Goal: Check status

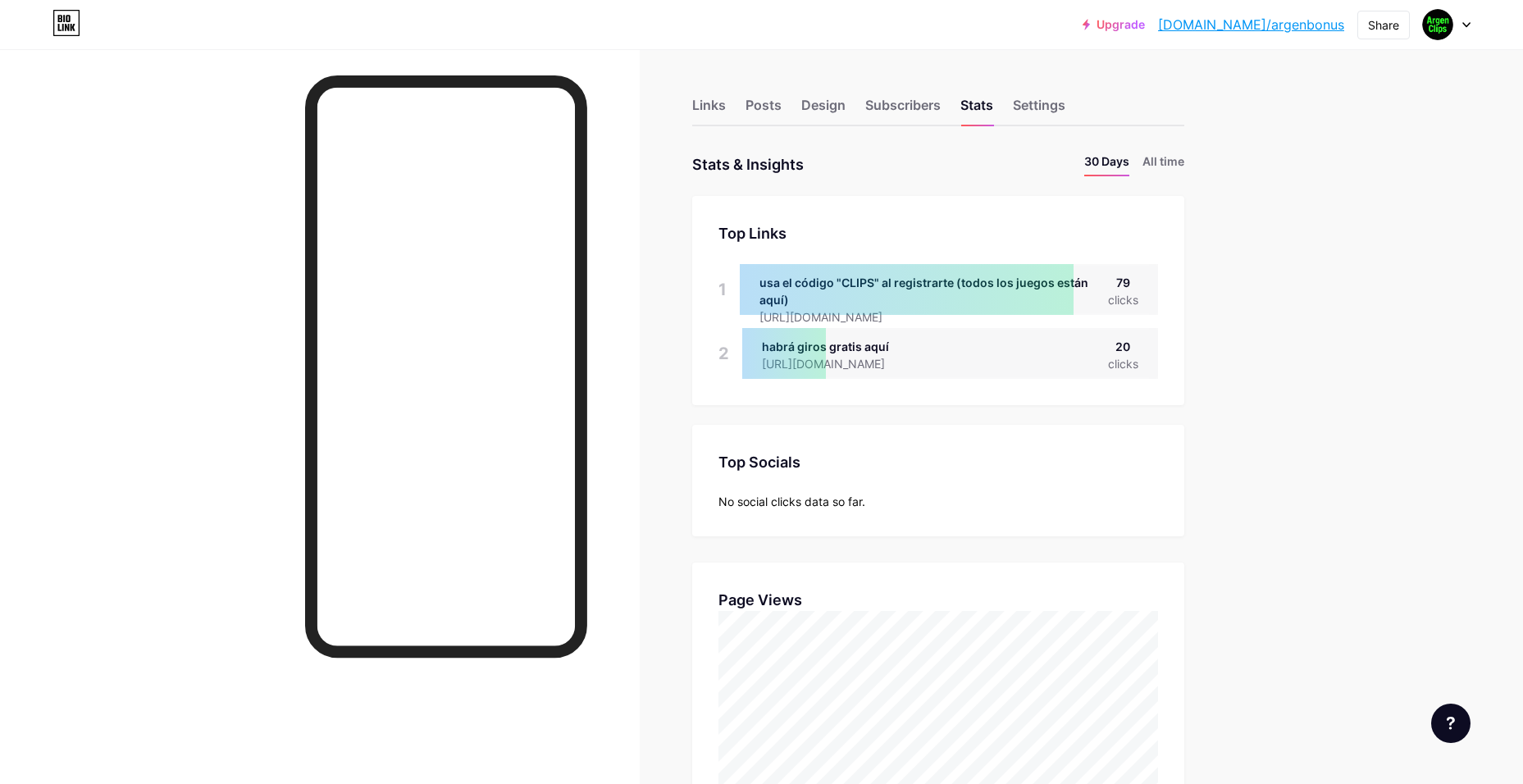
scroll to position [784, 1523]
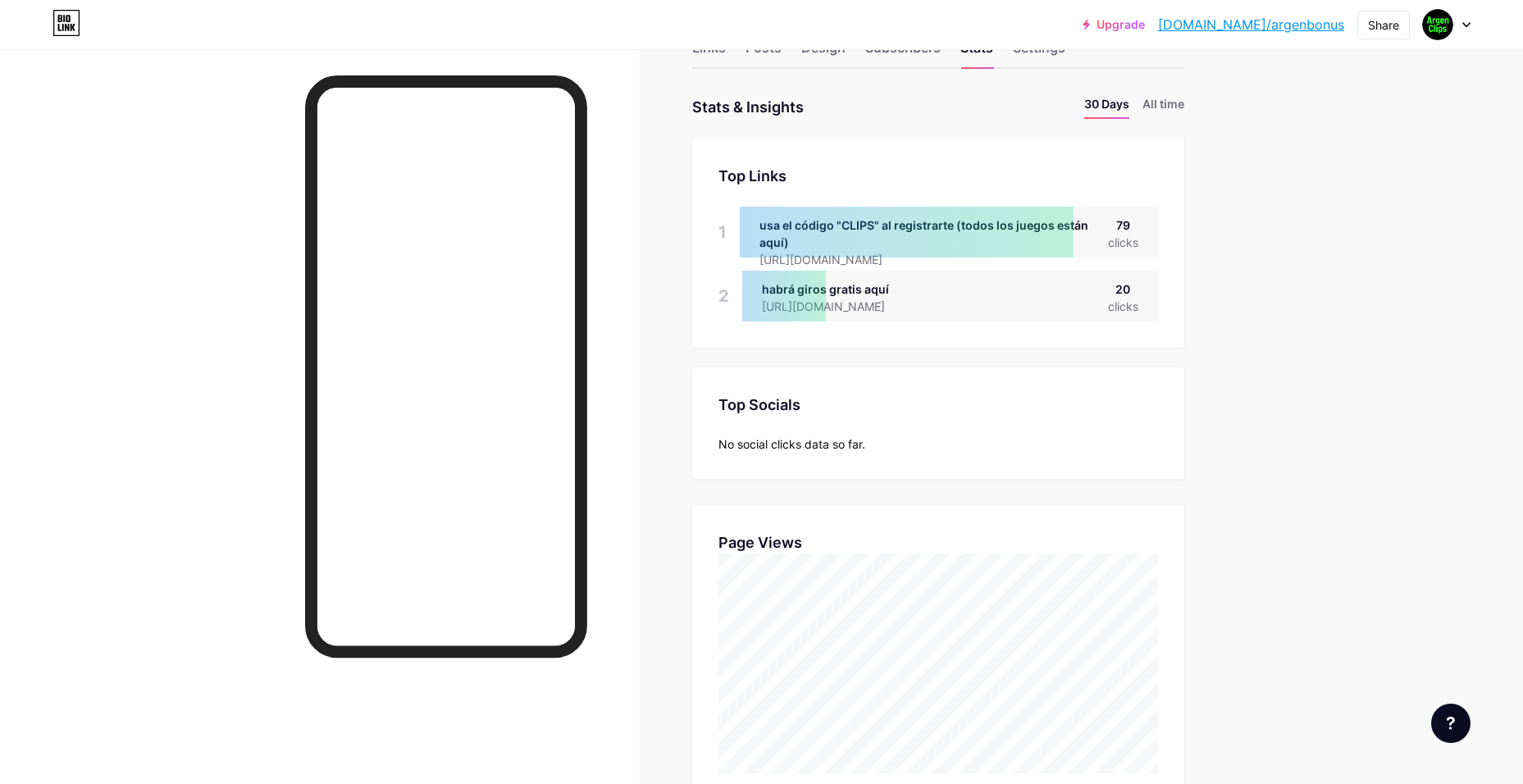
drag, startPoint x: 1202, startPoint y: 679, endPoint x: 1216, endPoint y: 716, distance: 39.6
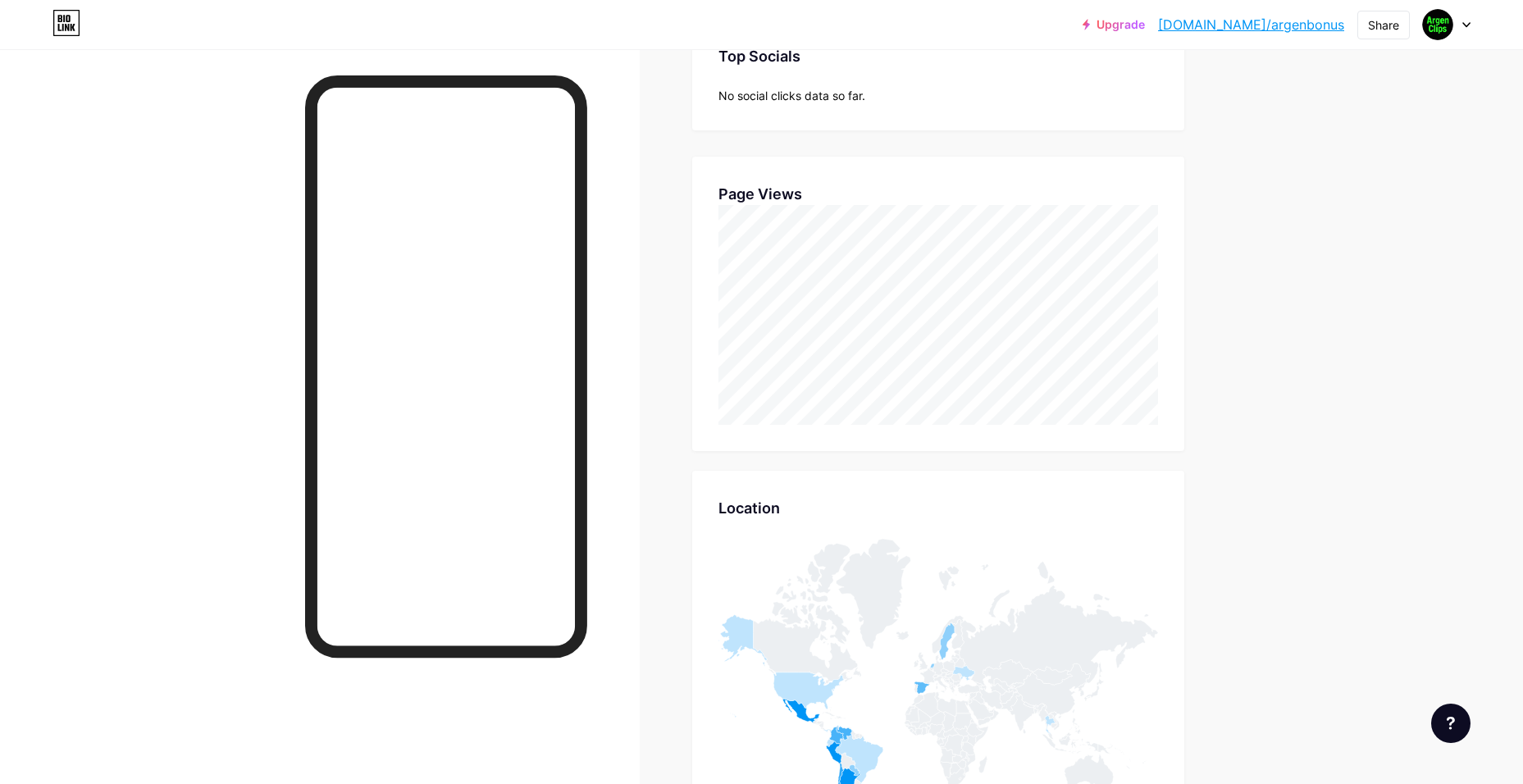
scroll to position [402, 0]
drag, startPoint x: 1212, startPoint y: 719, endPoint x: 1250, endPoint y: 719, distance: 38.0
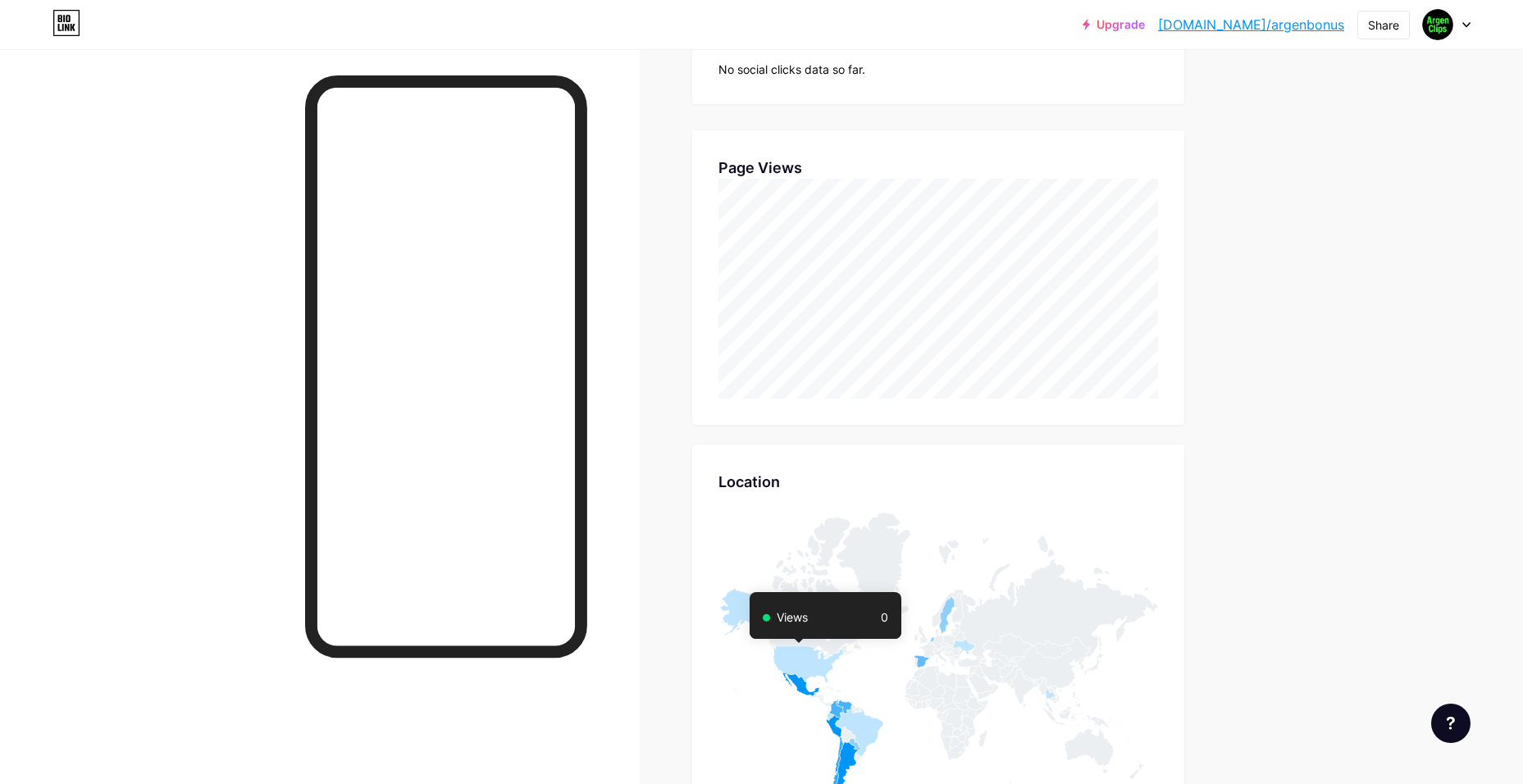
scroll to position [484, 0]
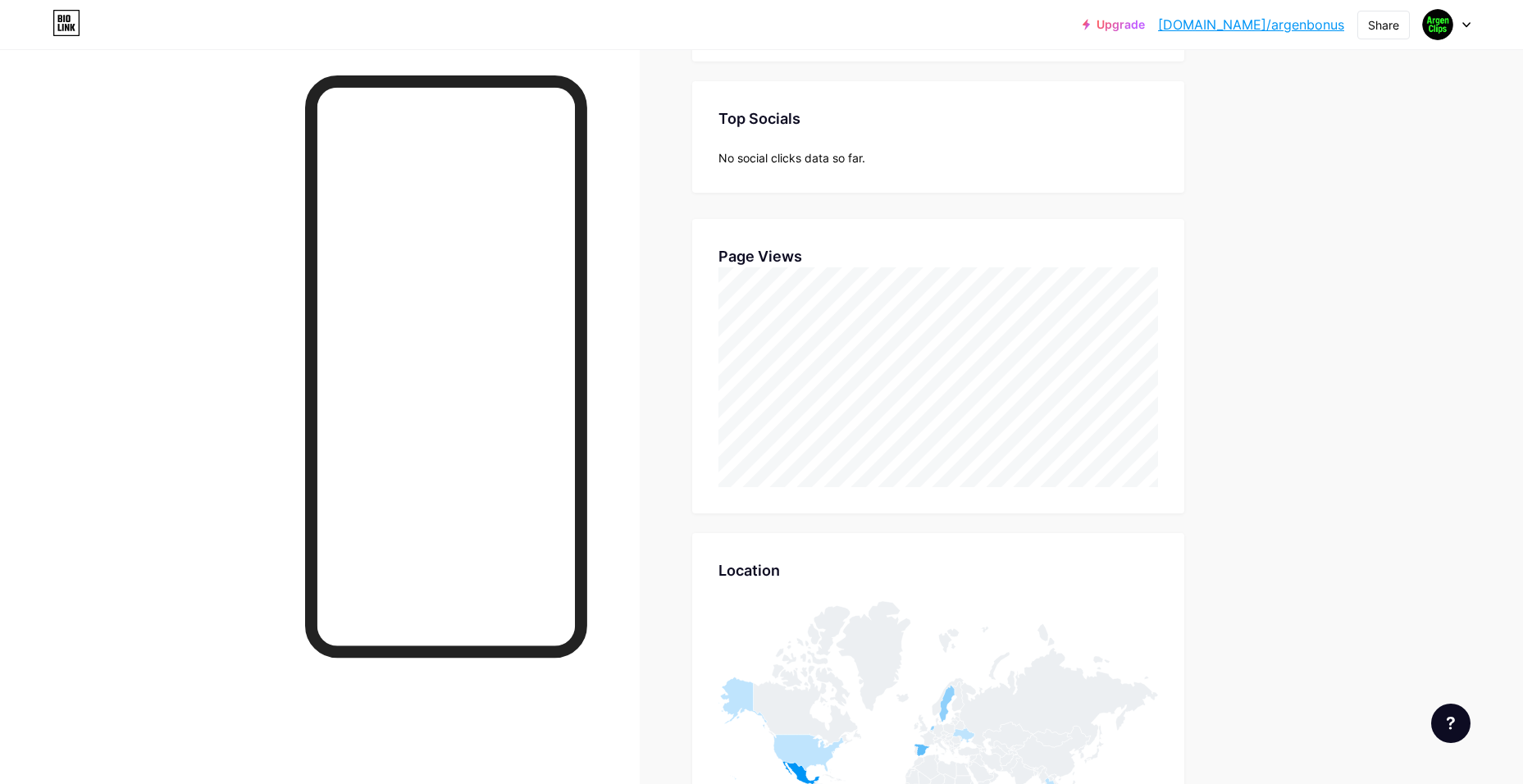
drag, startPoint x: 1298, startPoint y: 573, endPoint x: 1272, endPoint y: 464, distance: 112.1
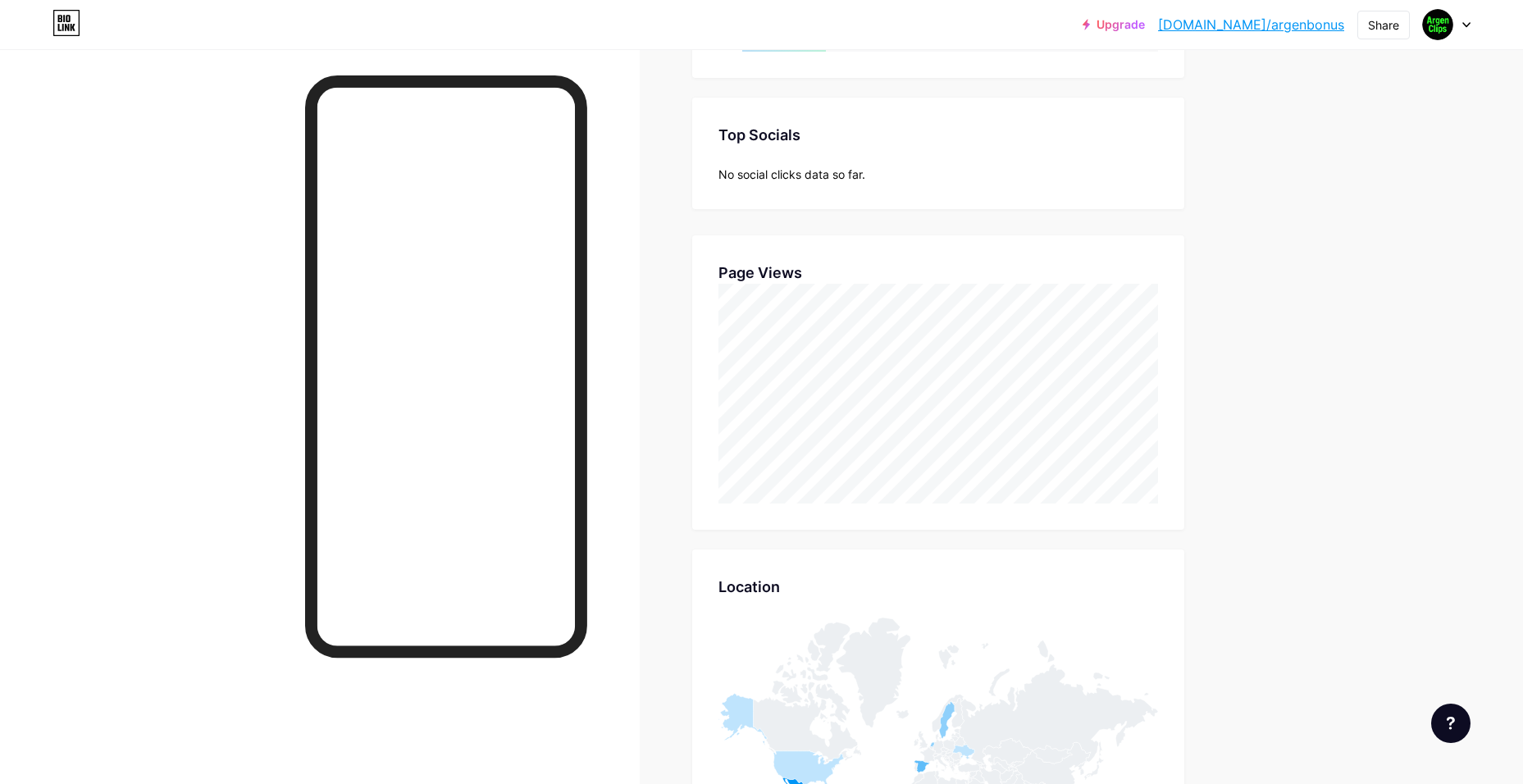
scroll to position [234, 0]
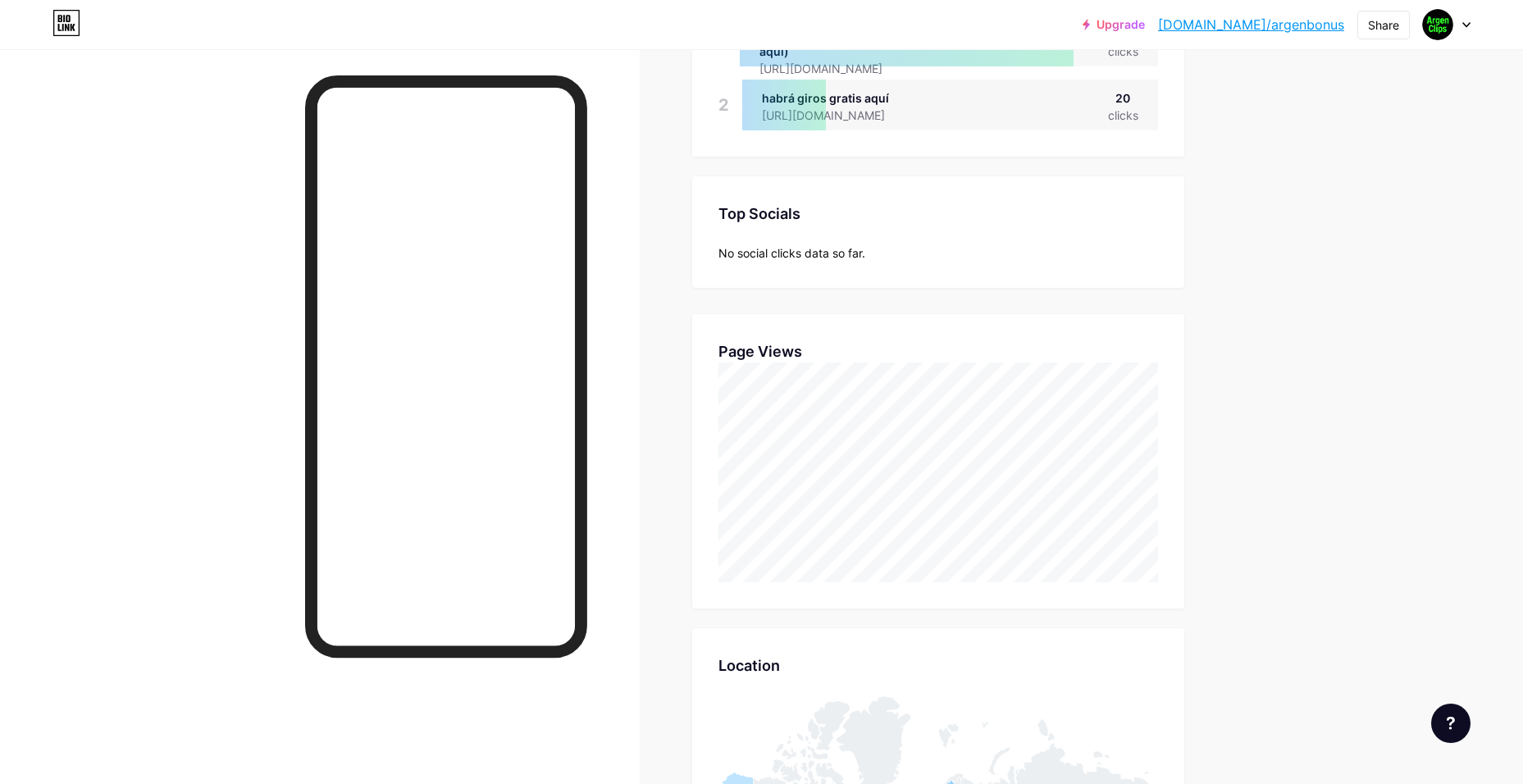
drag, startPoint x: 1274, startPoint y: 483, endPoint x: 1266, endPoint y: 382, distance: 101.3
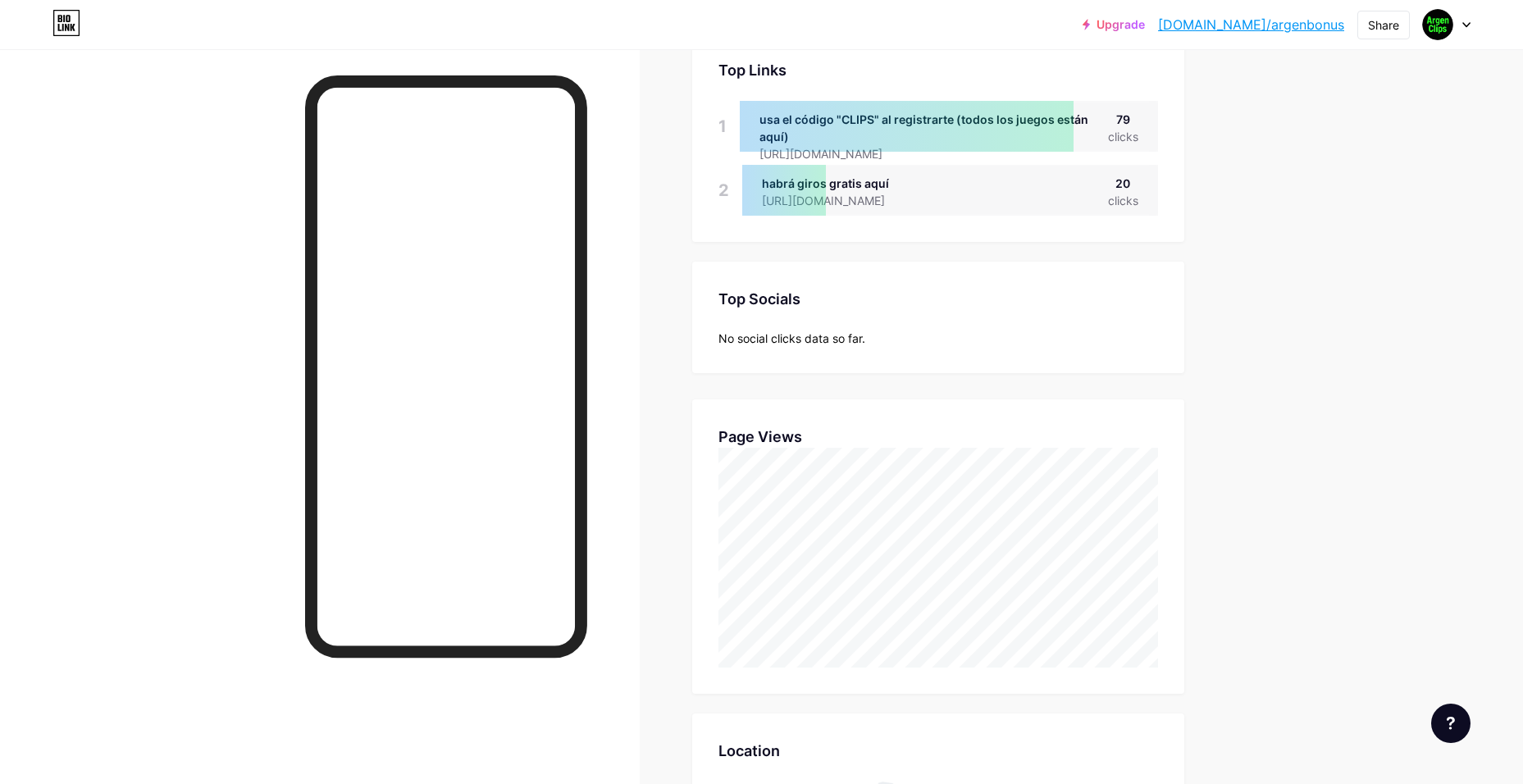
scroll to position [37, 0]
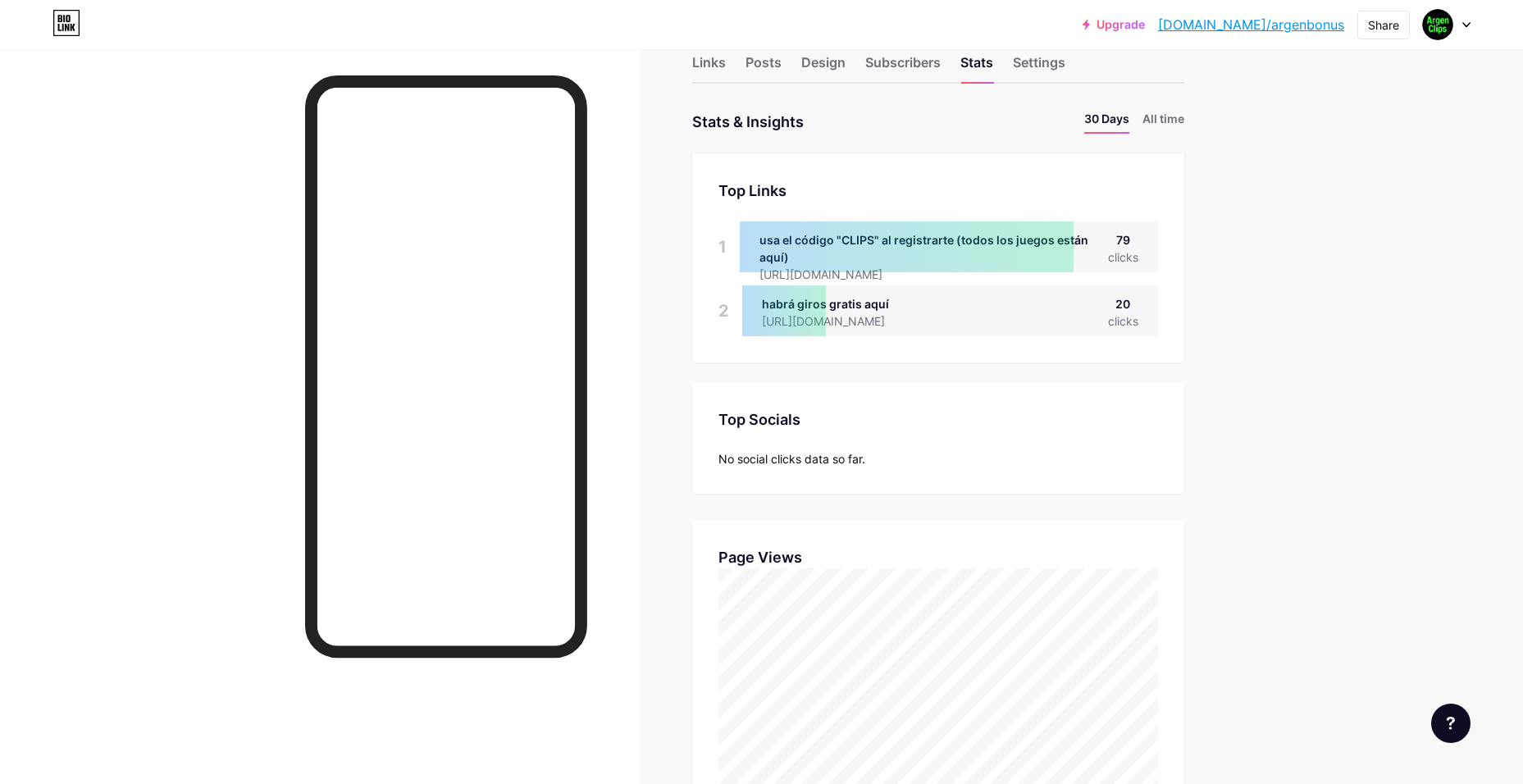
drag, startPoint x: 1225, startPoint y: 590, endPoint x: 1237, endPoint y: 480, distance: 110.7
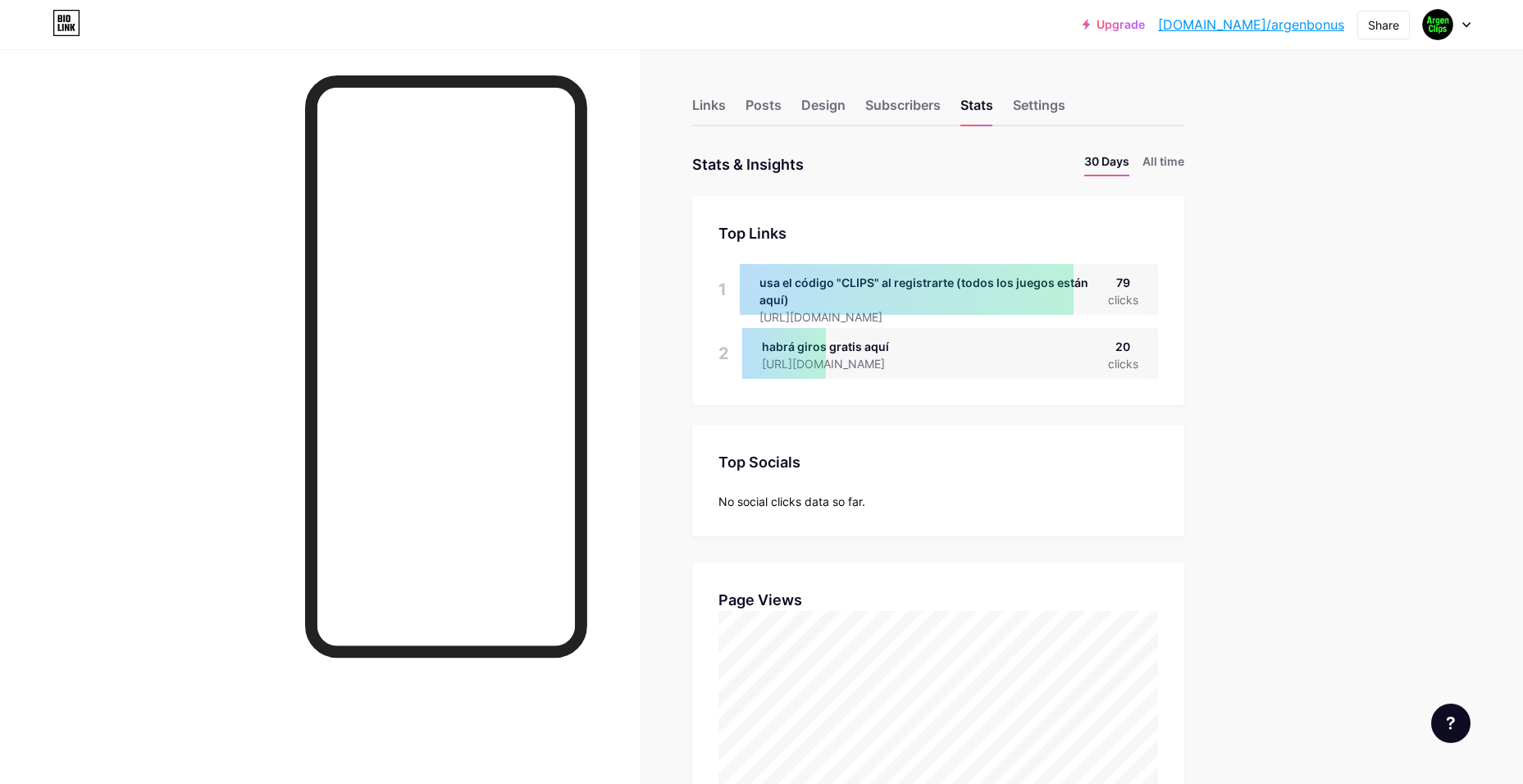
drag, startPoint x: 670, startPoint y: 432, endPoint x: 587, endPoint y: 154, distance: 290.1
